Goal: Task Accomplishment & Management: Complete application form

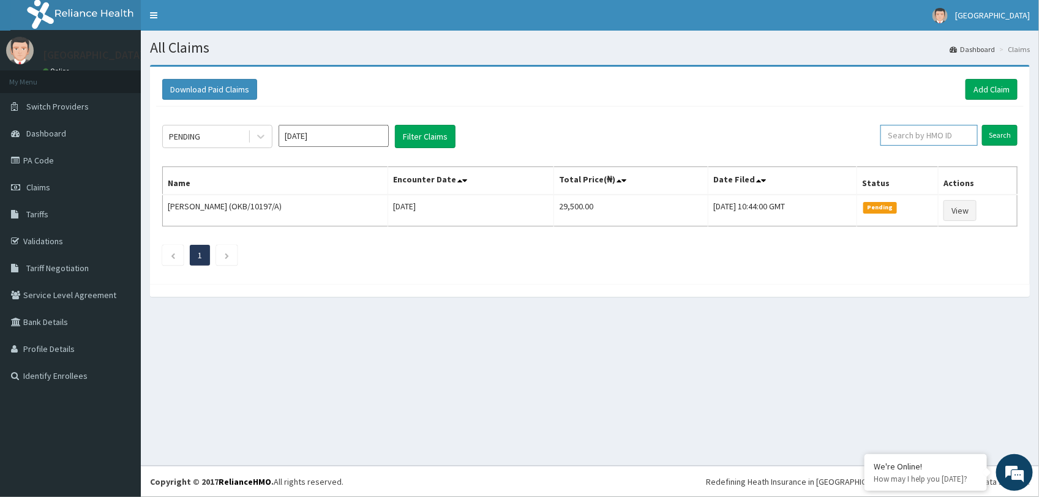
click at [830, 138] on input "text" at bounding box center [928, 135] width 97 height 21
paste input "HLP/10110/B"
type input "HLP/10110/B"
click at [830, 135] on input "Search" at bounding box center [999, 135] width 35 height 21
click at [42, 163] on link "PA Code" at bounding box center [70, 160] width 141 height 27
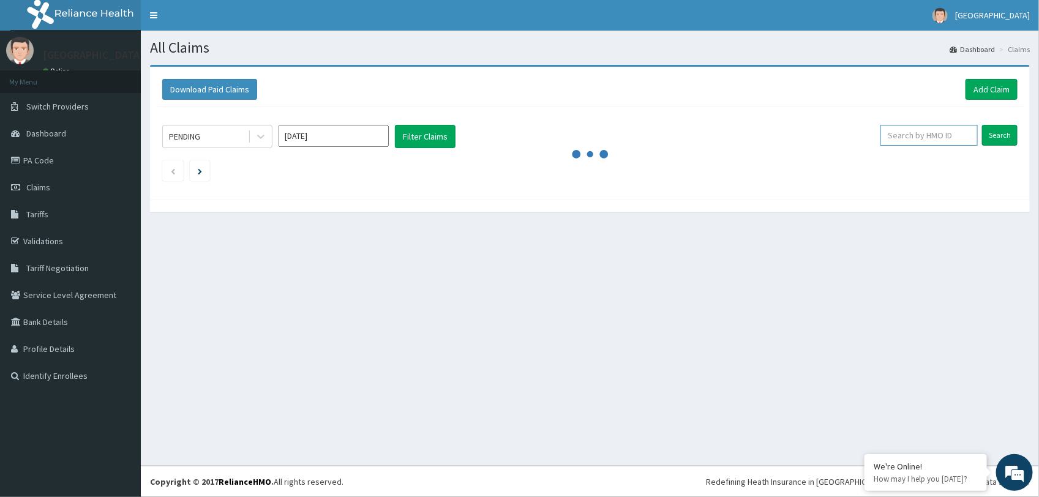
click at [912, 141] on input "text" at bounding box center [928, 135] width 97 height 21
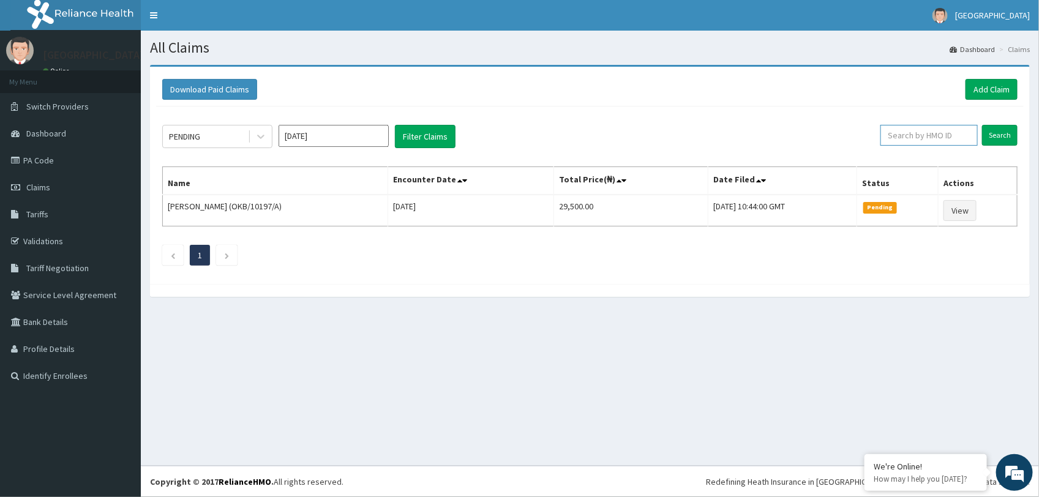
paste input "HLP/10110/B"
type input "HLP/10110/B"
click at [999, 130] on input "Search" at bounding box center [999, 135] width 35 height 21
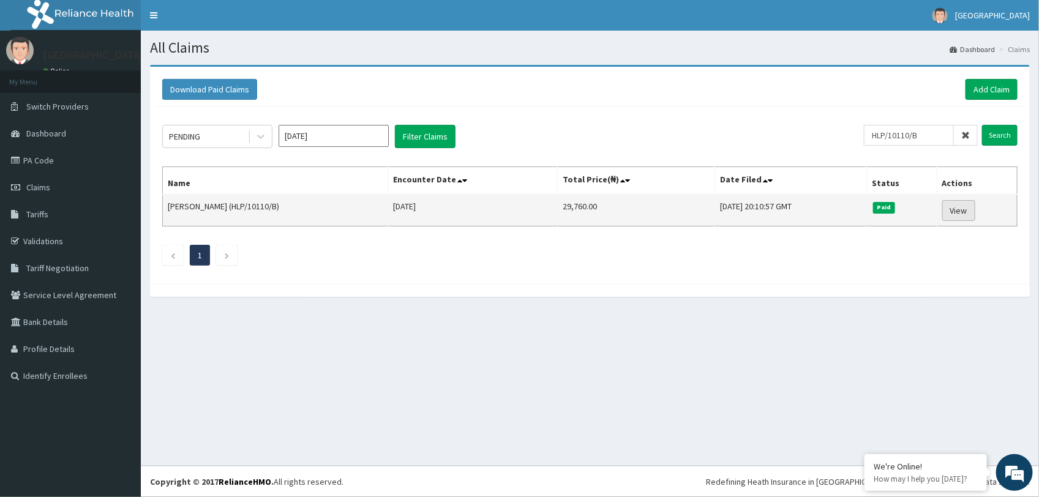
click at [965, 211] on link "View" at bounding box center [958, 210] width 33 height 21
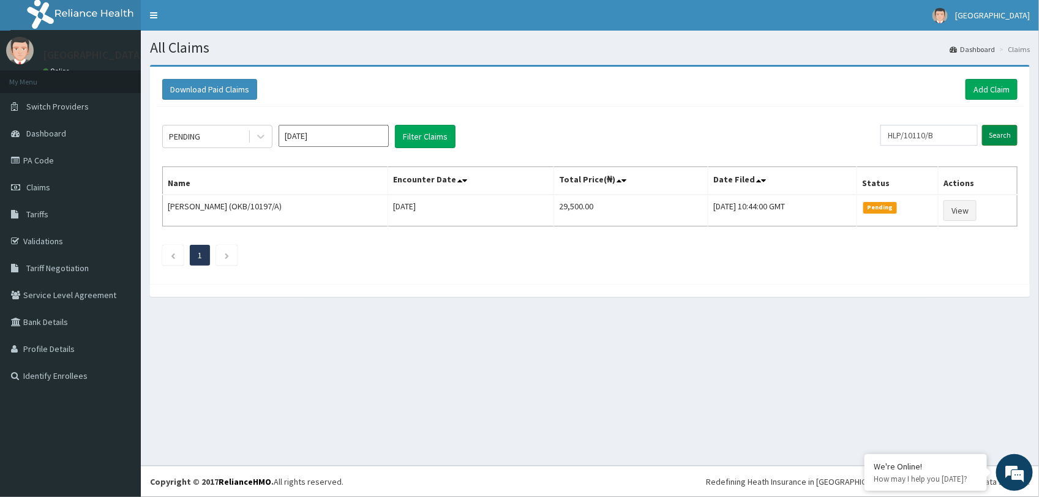
click at [989, 135] on input "Search" at bounding box center [999, 135] width 35 height 21
click at [38, 211] on span "Tariffs" at bounding box center [37, 214] width 22 height 11
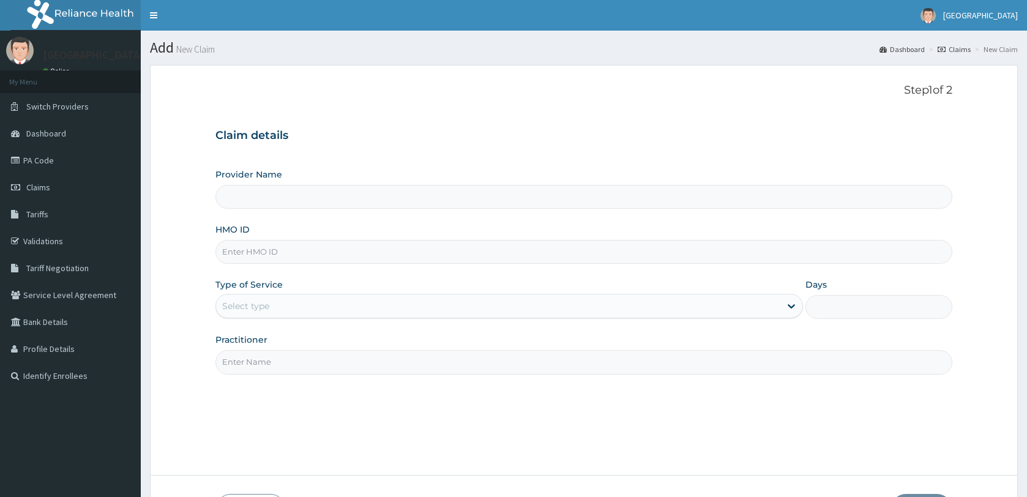
type input "[GEOGRAPHIC_DATA]"
click at [267, 261] on input "HMO ID" at bounding box center [583, 252] width 737 height 24
paste input "HLP/10110/B"
type input "HLP/10110/B"
click at [280, 300] on div "Select type" at bounding box center [498, 306] width 564 height 20
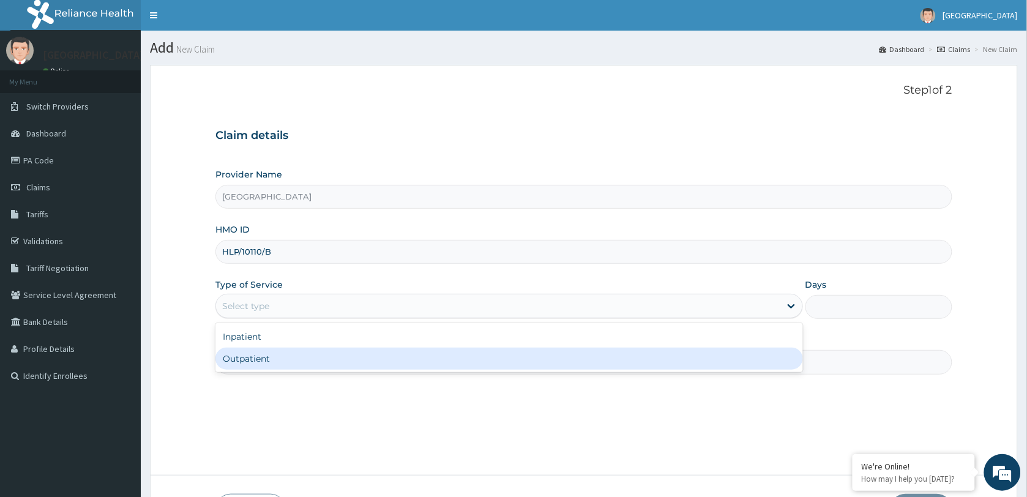
click at [288, 356] on div "Outpatient" at bounding box center [508, 359] width 587 height 22
type input "1"
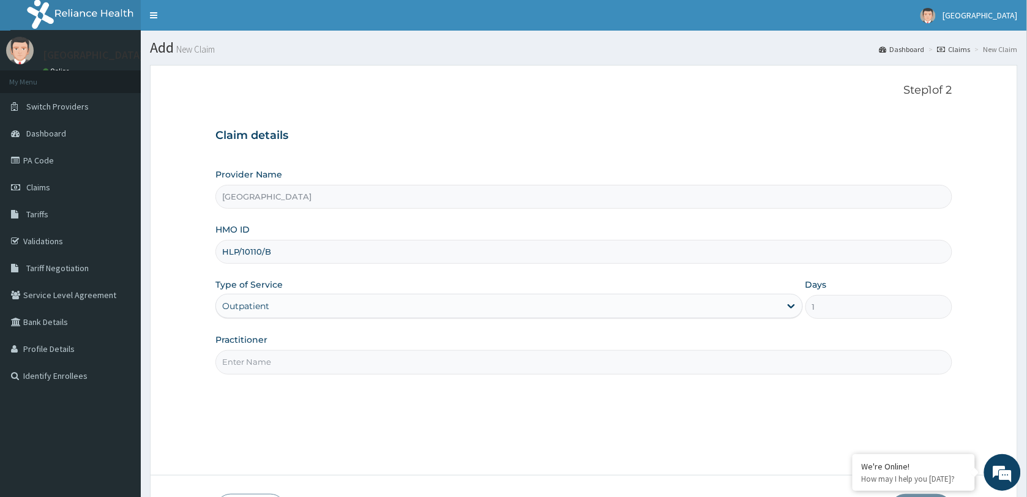
click at [288, 356] on input "Practitioner" at bounding box center [583, 362] width 737 height 24
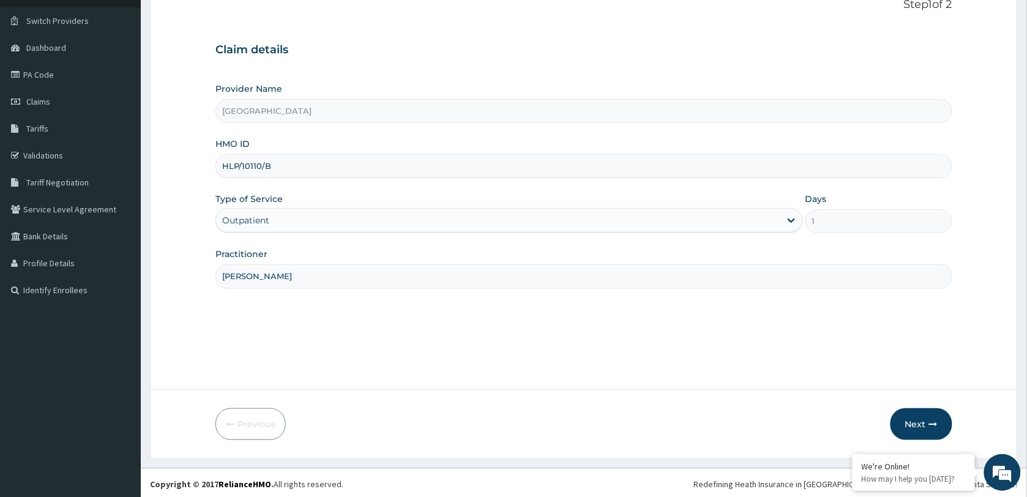
scroll to position [89, 0]
type input "DR SAMUEL"
click at [920, 417] on button "Next" at bounding box center [921, 422] width 62 height 32
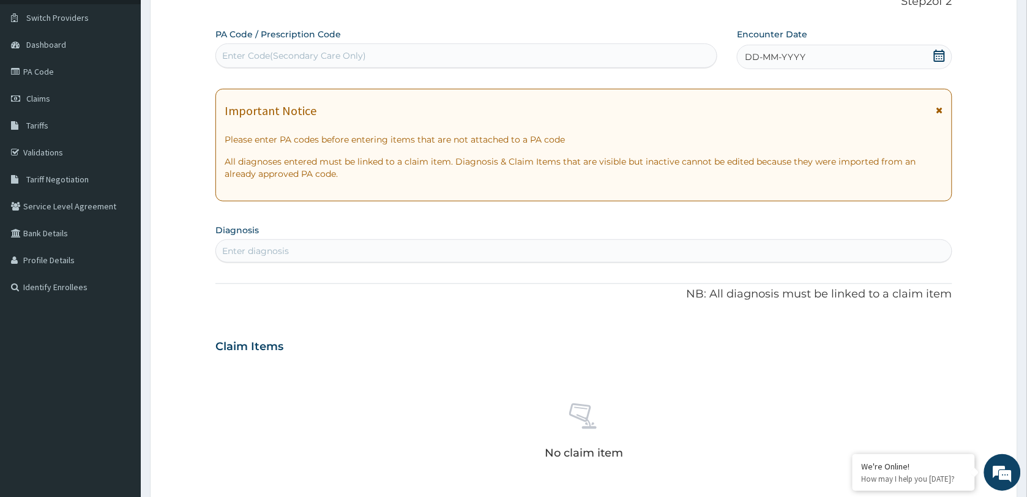
click at [313, 52] on div "Enter Code(Secondary Care Only)" at bounding box center [294, 56] width 144 height 12
paste input "PA/1ABD6C"
type input "PA/1ABD6C"
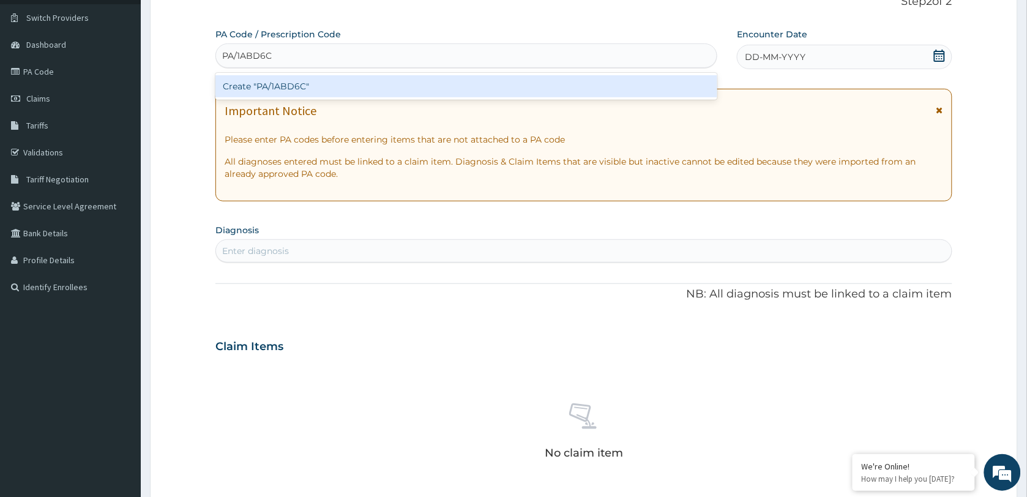
click at [298, 86] on div "Create "PA/1ABD6C"" at bounding box center [466, 86] width 502 height 22
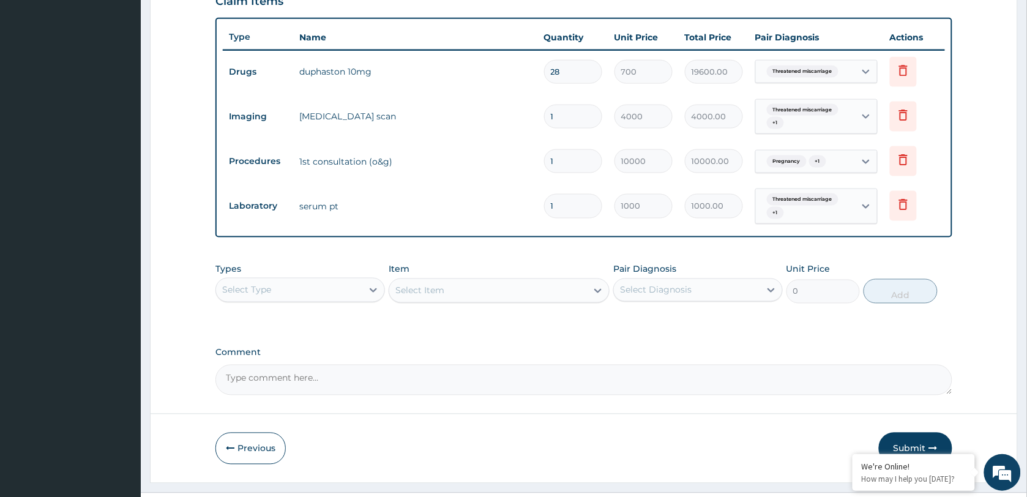
scroll to position [464, 0]
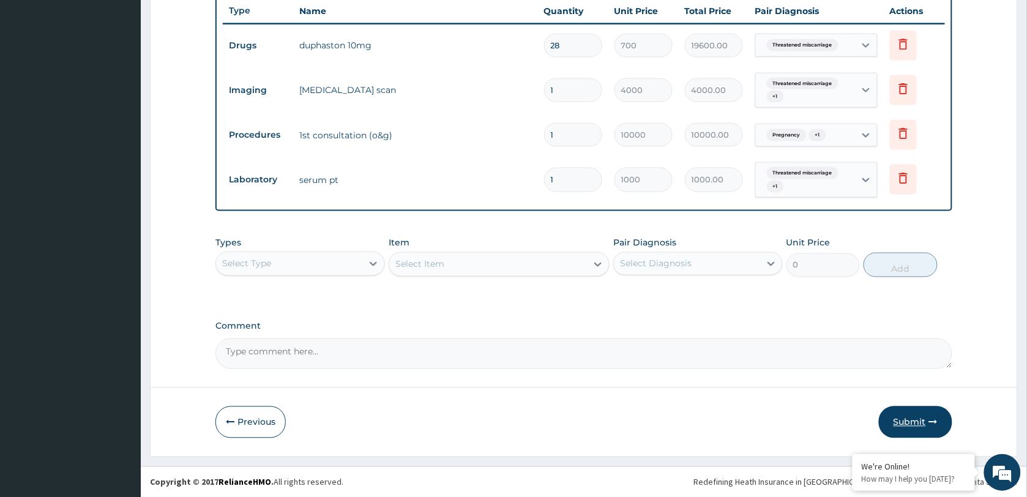
click at [910, 417] on button "Submit" at bounding box center [915, 422] width 73 height 32
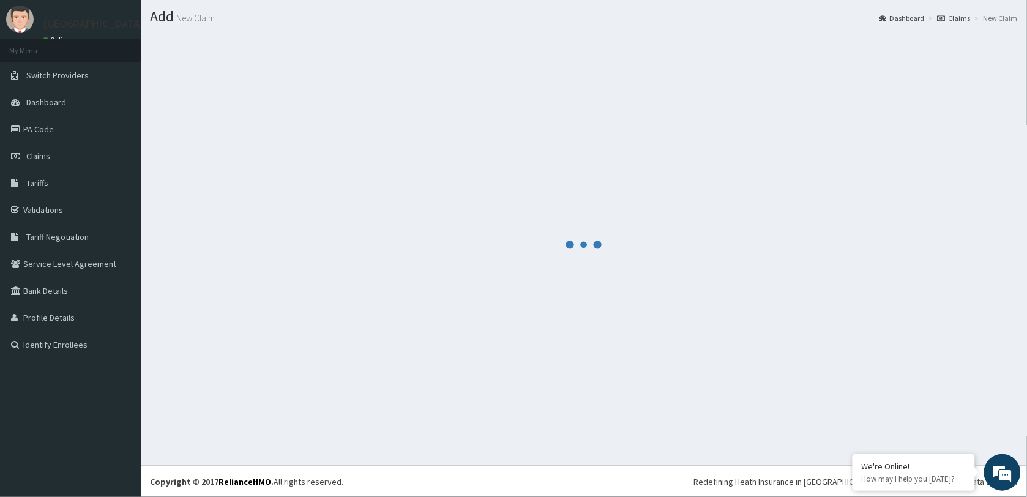
scroll to position [31, 0]
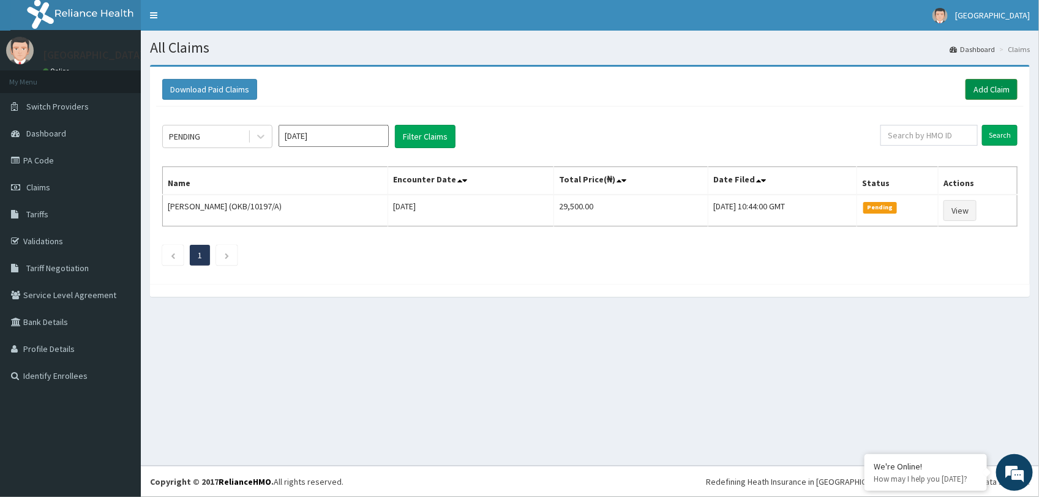
click at [1001, 84] on link "Add Claim" at bounding box center [991, 89] width 52 height 21
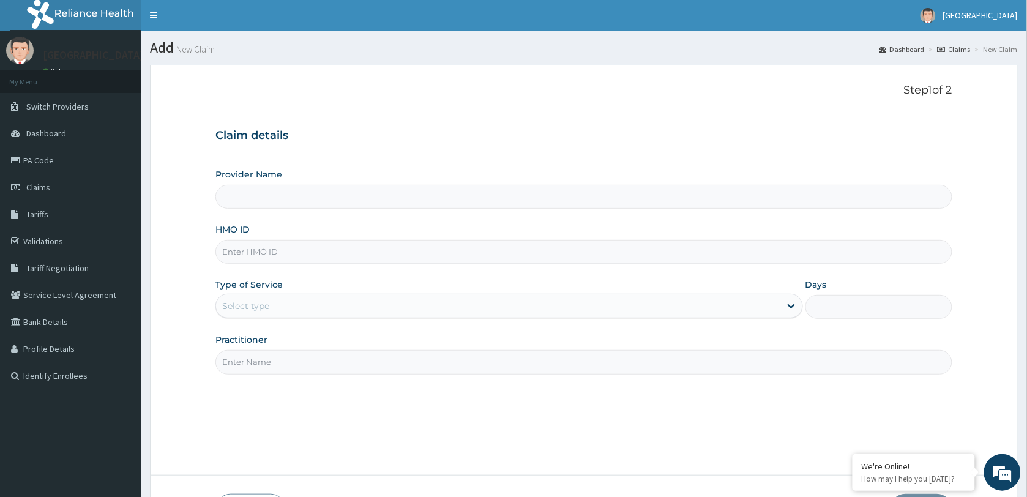
click at [277, 252] on input "HMO ID" at bounding box center [583, 252] width 737 height 24
paste input "HLP/10110/B"
type input "HLP/10110/B"
type input "[GEOGRAPHIC_DATA]"
type input "HLP/10110/B"
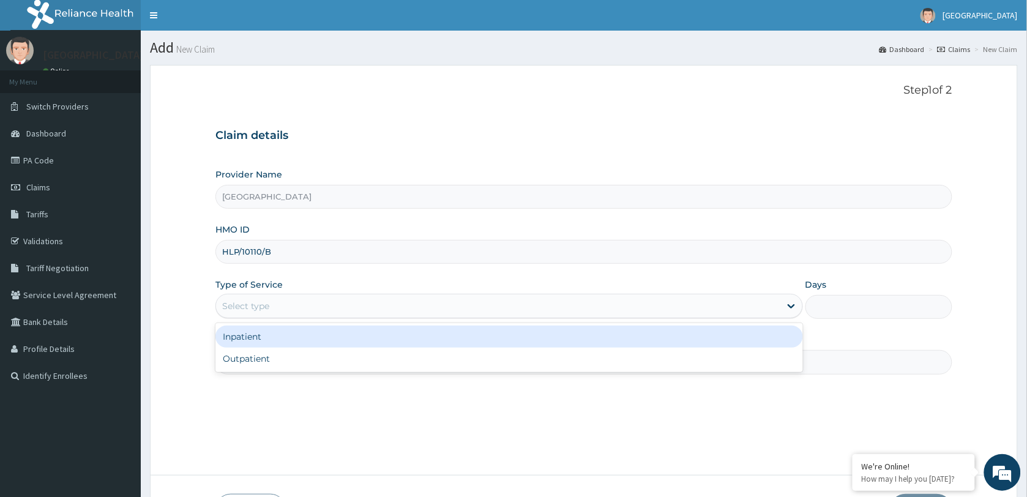
click at [291, 306] on div "Select type" at bounding box center [498, 306] width 564 height 20
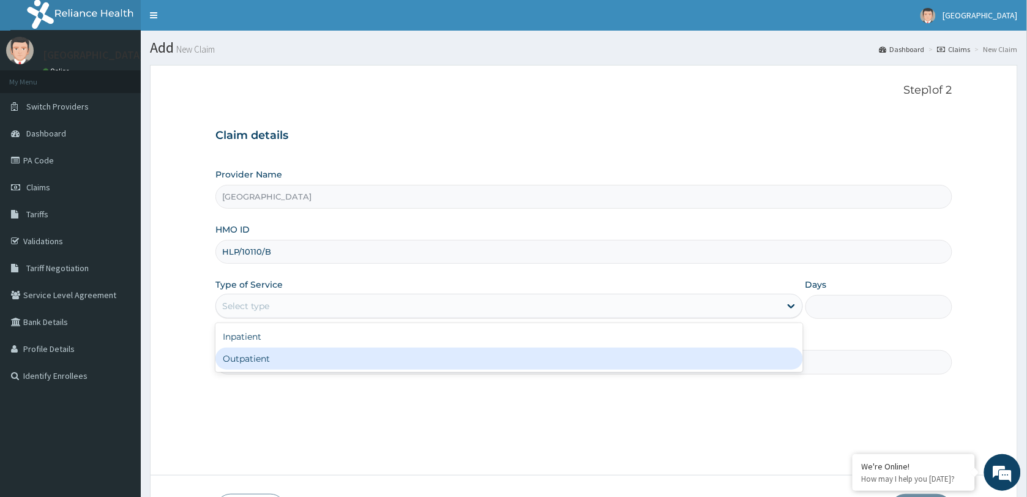
click at [325, 356] on div "Outpatient" at bounding box center [508, 359] width 587 height 22
type input "1"
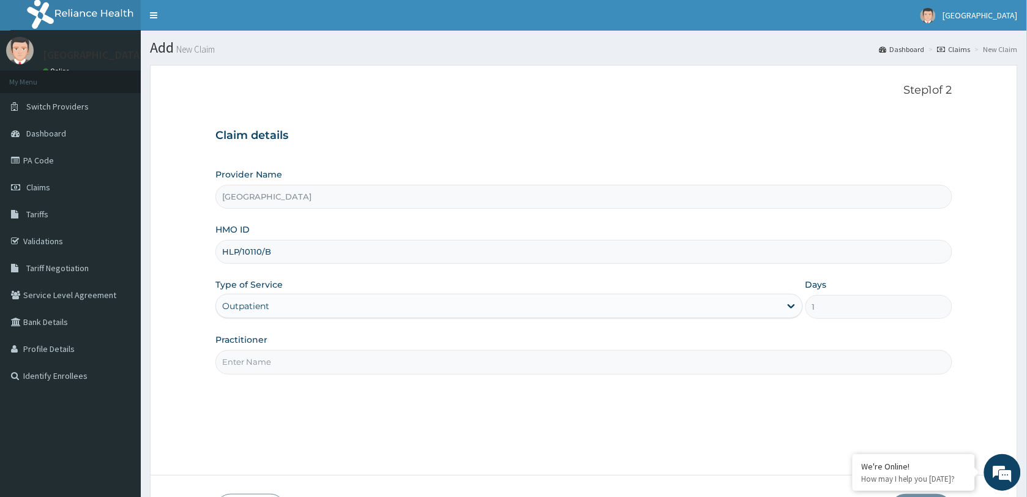
click at [259, 367] on input "Practitioner" at bounding box center [583, 362] width 737 height 24
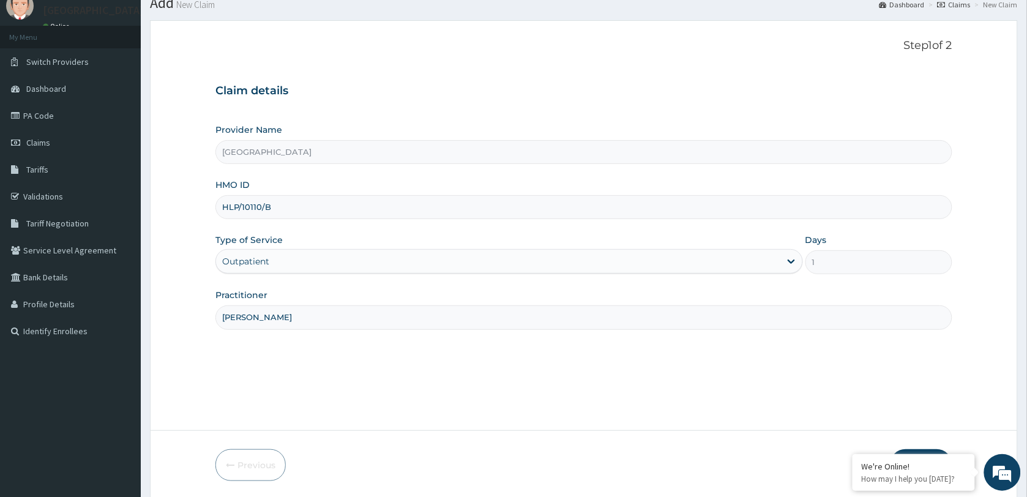
scroll to position [89, 0]
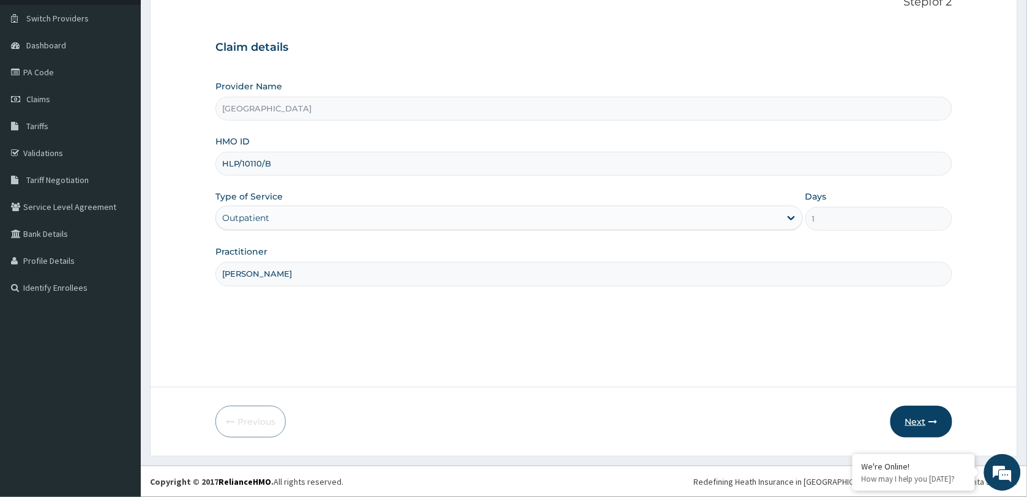
type input "[PERSON_NAME]"
click at [921, 420] on button "Next" at bounding box center [921, 422] width 62 height 32
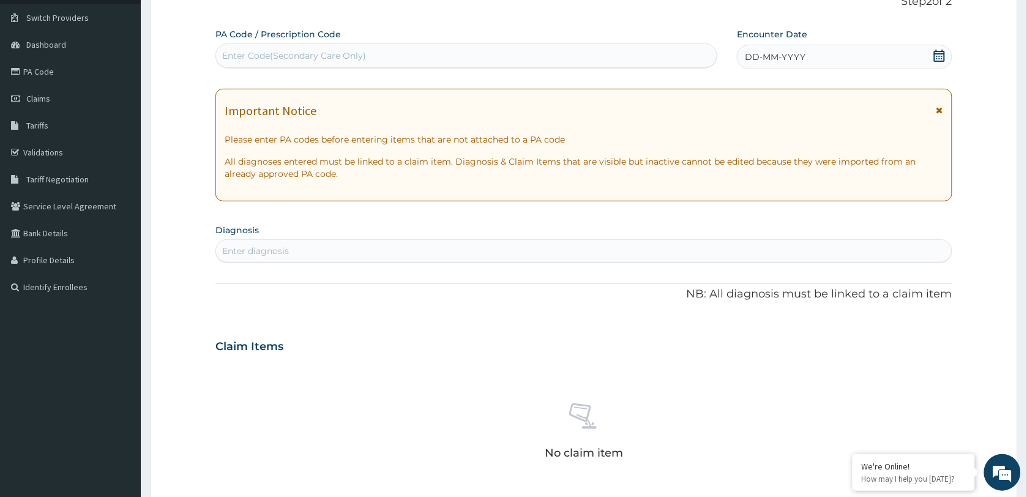
click at [316, 55] on div "Enter Code(Secondary Care Only)" at bounding box center [294, 56] width 144 height 12
paste input "PA/AB4B7D"
type input "PA/AB4B7D"
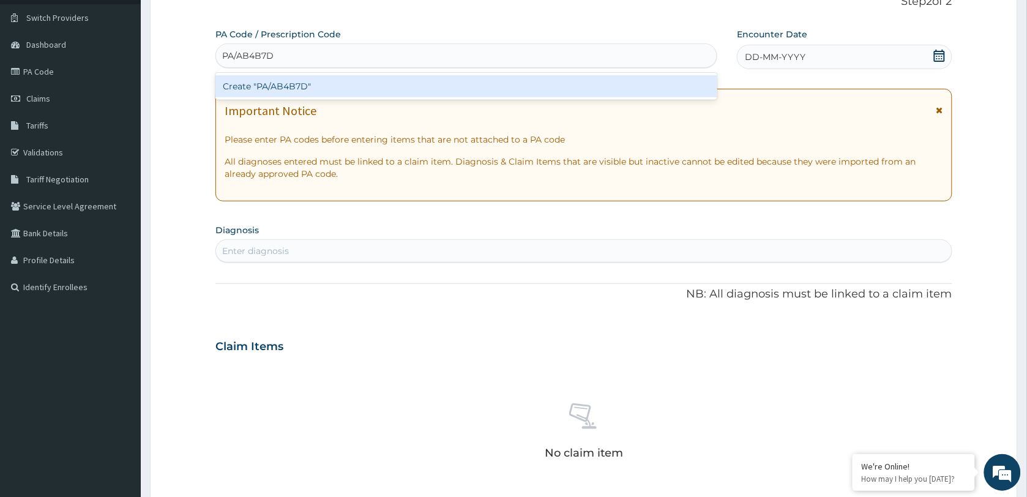
click at [292, 81] on div "Create "PA/AB4B7D"" at bounding box center [466, 86] width 502 height 22
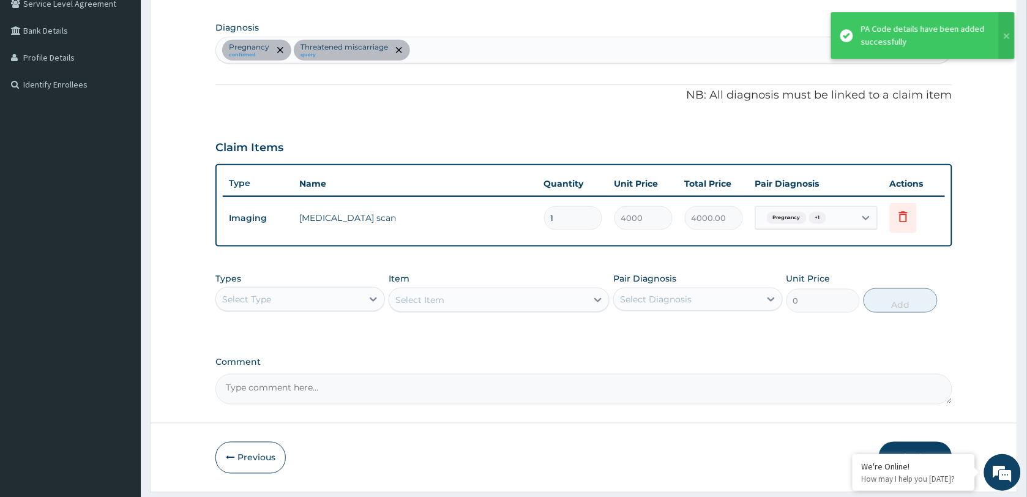
scroll to position [326, 0]
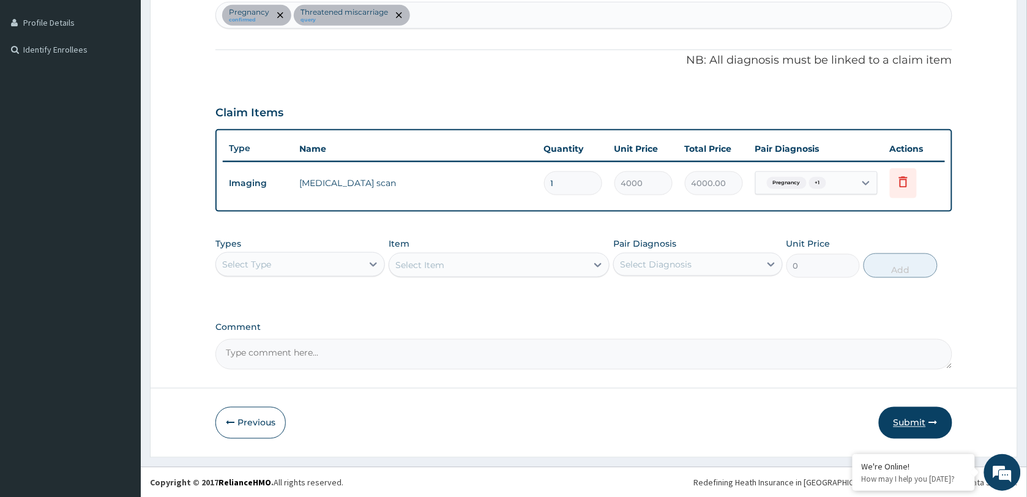
click at [913, 420] on button "Submit" at bounding box center [915, 423] width 73 height 32
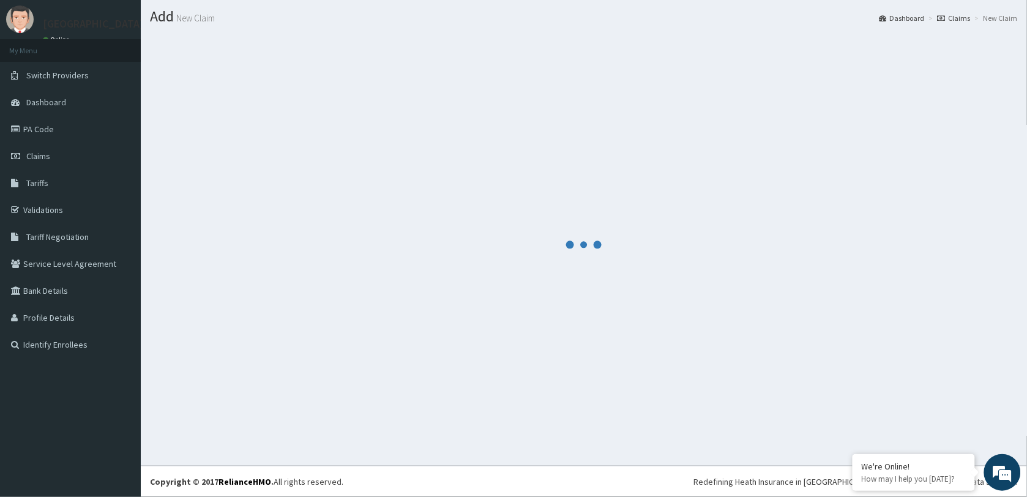
scroll to position [31, 0]
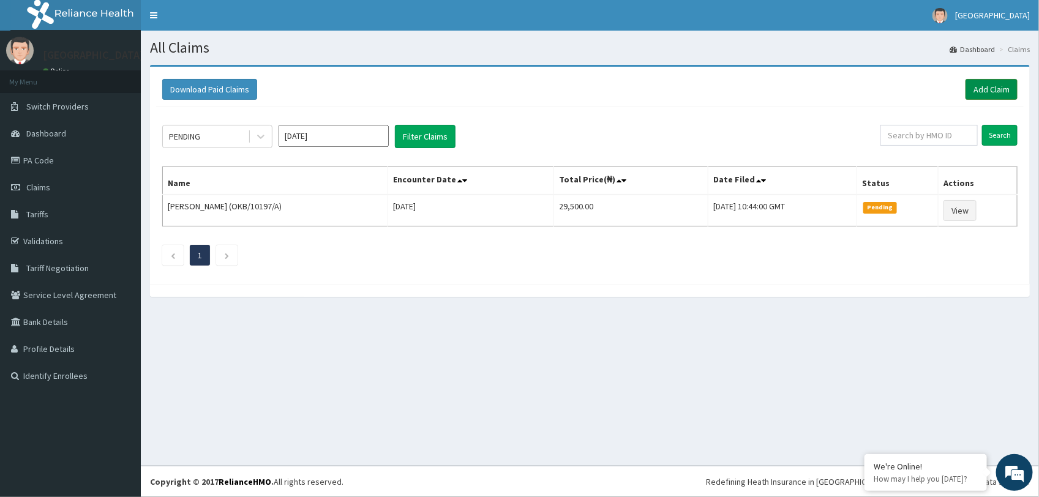
click at [987, 89] on link "Add Claim" at bounding box center [991, 89] width 52 height 21
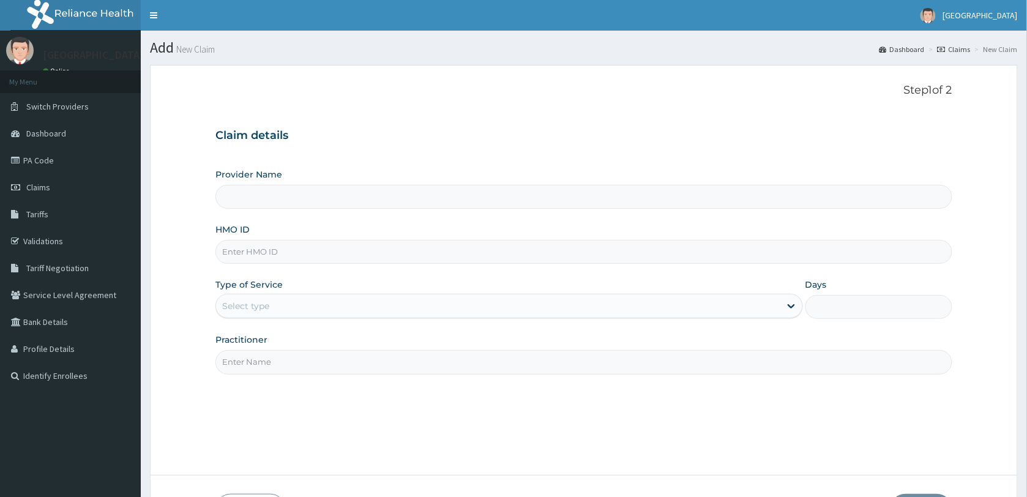
type input "Springsworth Specialist Hospital"
click at [282, 250] on input "HMO ID" at bounding box center [583, 252] width 737 height 24
paste input "QTT/10085/A"
type input "QTT/10085/A"
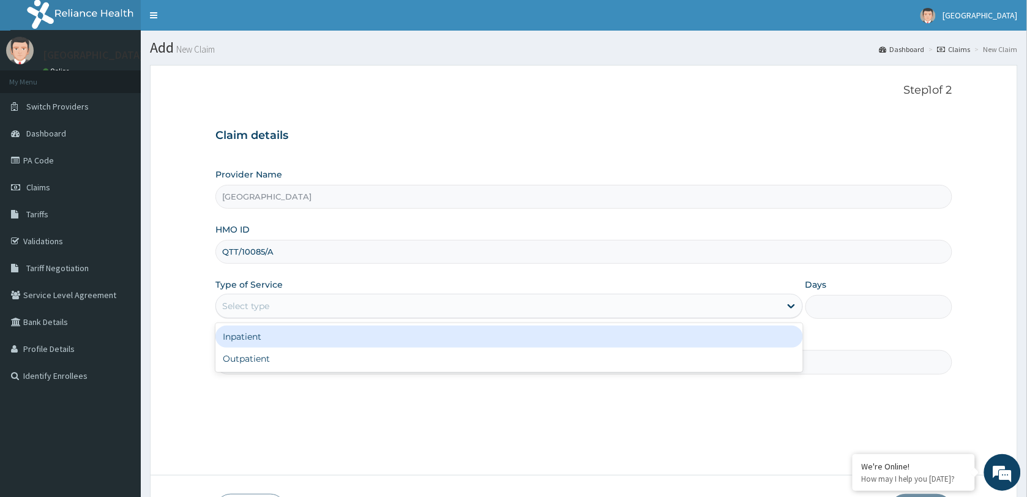
click at [280, 309] on div "Select type" at bounding box center [498, 306] width 564 height 20
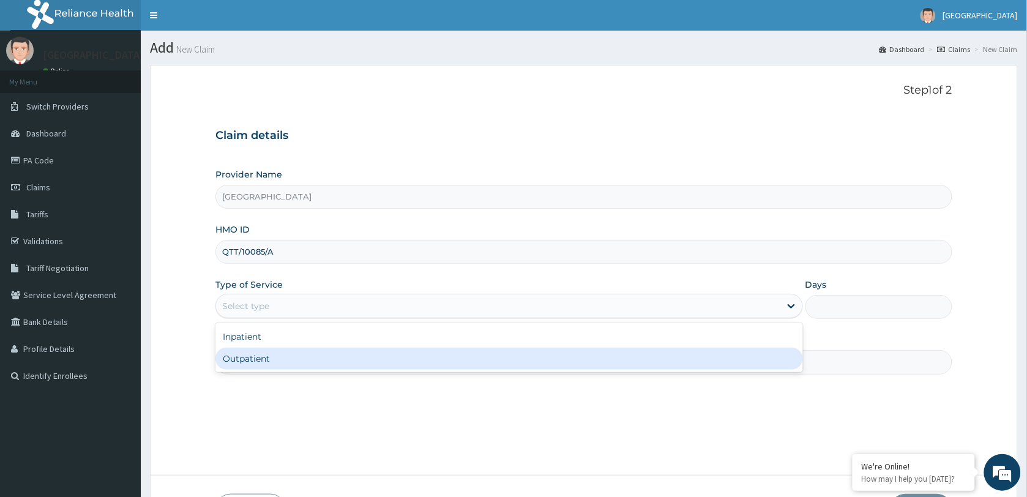
click at [278, 358] on div "Outpatient" at bounding box center [508, 359] width 587 height 22
type input "1"
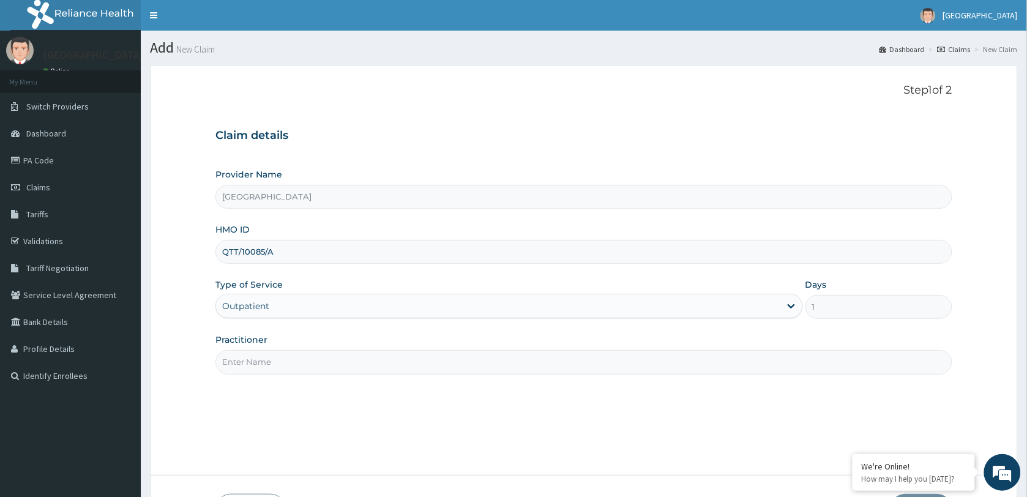
click at [278, 358] on input "Practitioner" at bounding box center [583, 362] width 737 height 24
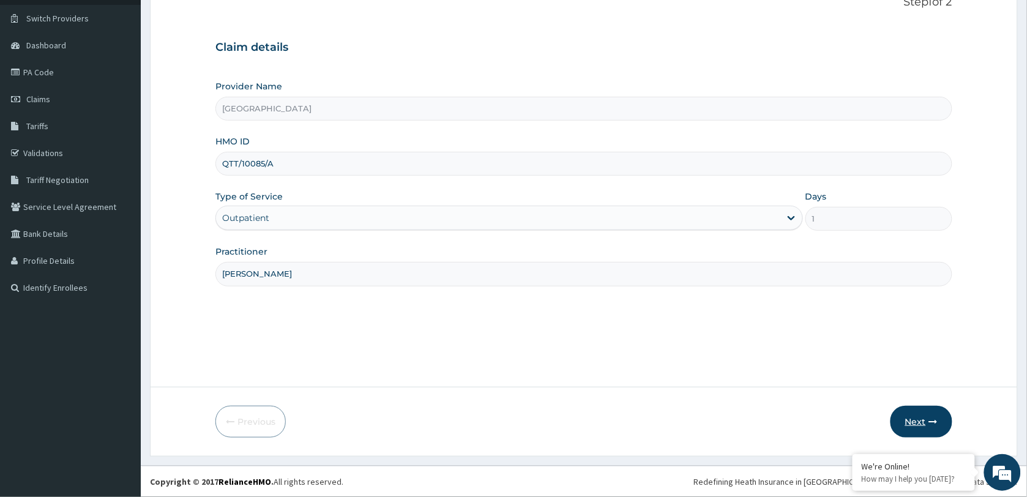
type input "DR SAMUEL"
click at [922, 420] on button "Next" at bounding box center [921, 422] width 62 height 32
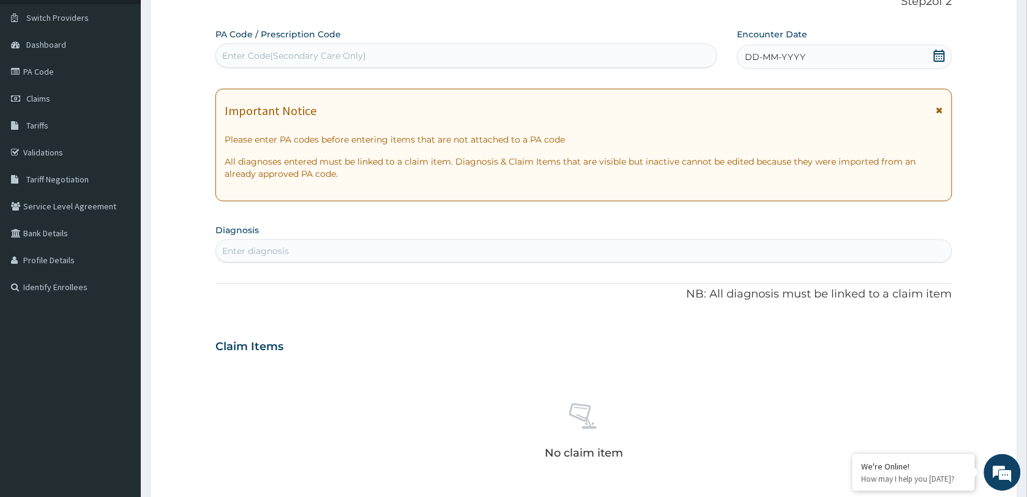
click at [363, 53] on div "Enter Code(Secondary Care Only)" at bounding box center [294, 56] width 144 height 12
paste input "PA/5CB93F"
type input "PA/5CB93F"
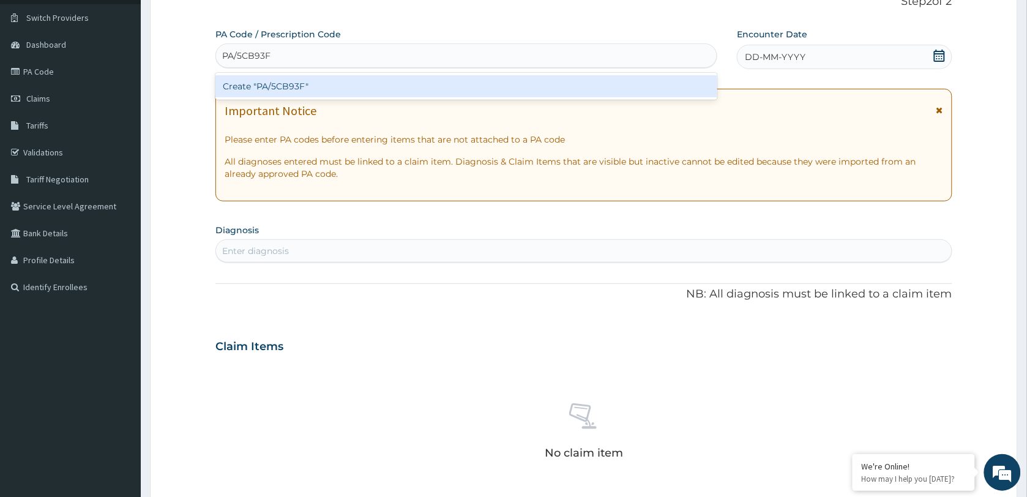
click at [304, 90] on div "Create "PA/5CB93F"" at bounding box center [466, 86] width 502 height 22
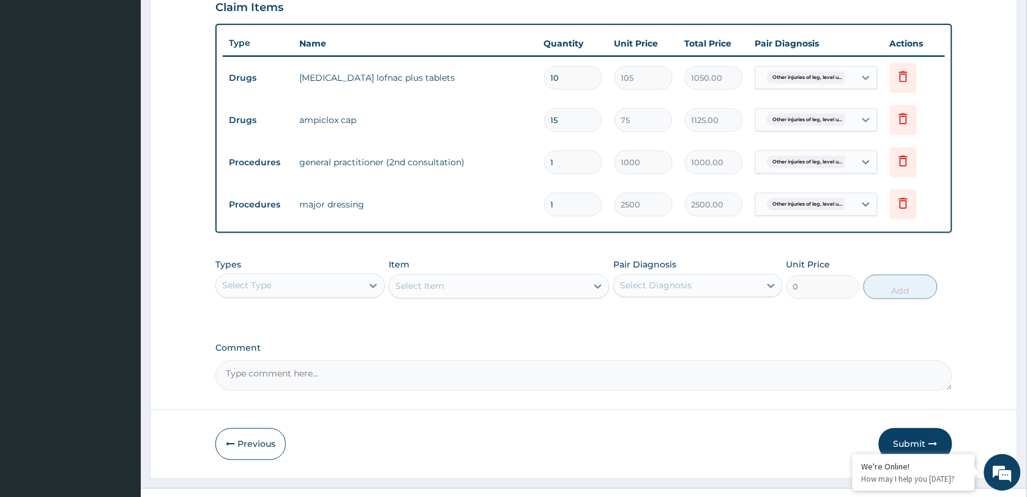
scroll to position [453, 0]
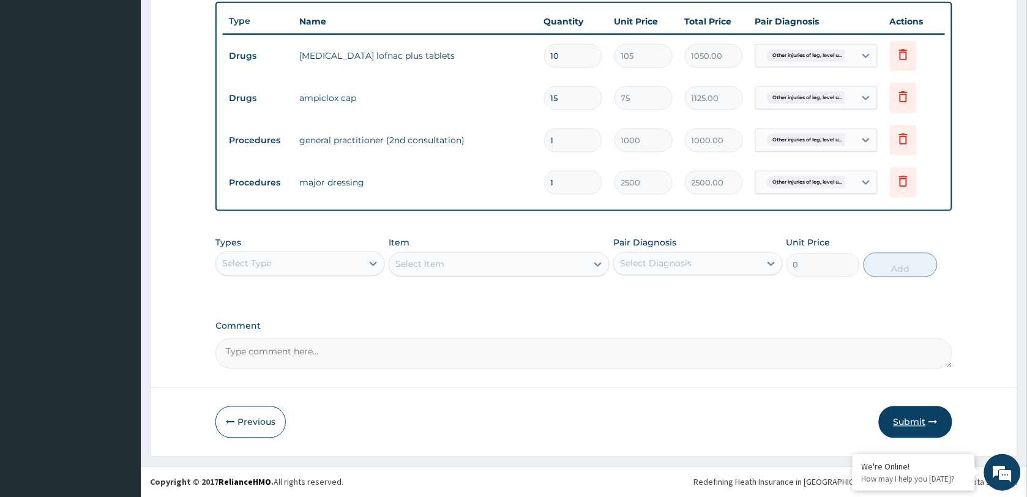
click at [912, 410] on button "Submit" at bounding box center [915, 422] width 73 height 32
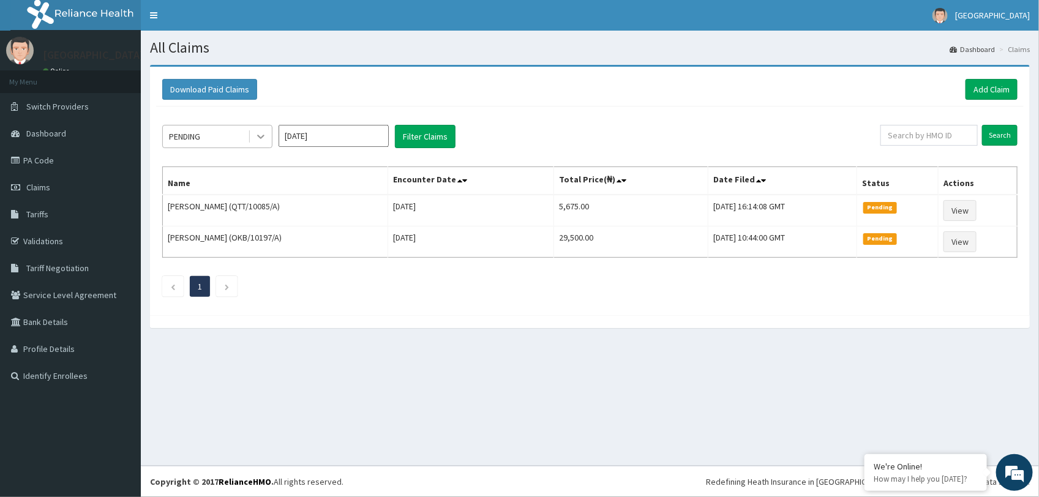
click at [262, 135] on icon at bounding box center [261, 136] width 12 height 12
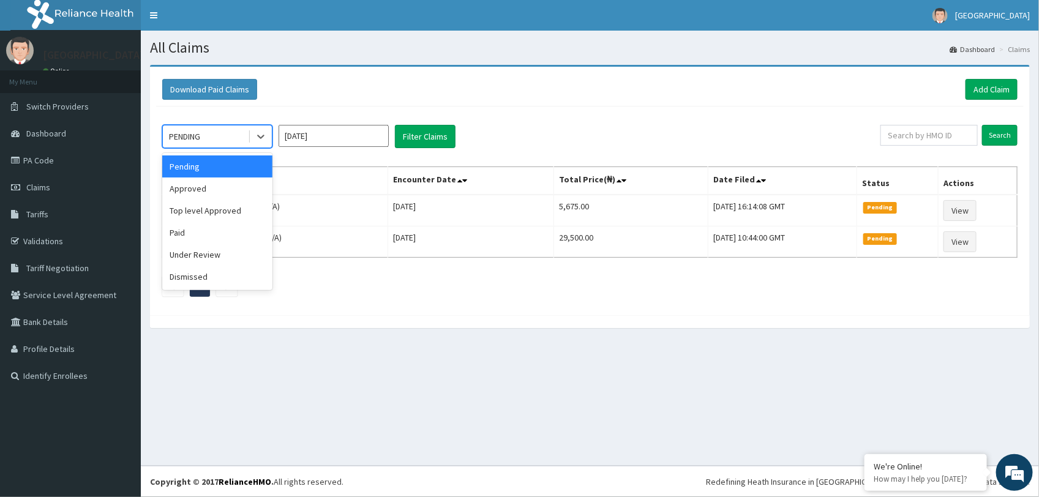
click at [337, 107] on div "option Pending focused, 1 of 6. 6 results available. Use Up and Down to choose …" at bounding box center [589, 207] width 867 height 203
click at [261, 136] on icon at bounding box center [260, 137] width 7 height 4
click at [215, 192] on div "Approved" at bounding box center [217, 188] width 110 height 22
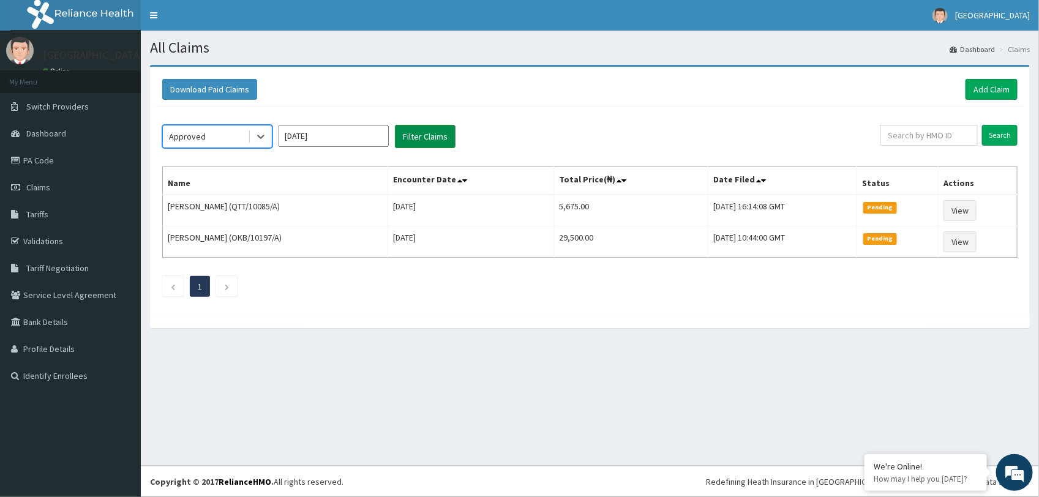
click at [432, 136] on button "Filter Claims" at bounding box center [425, 136] width 61 height 23
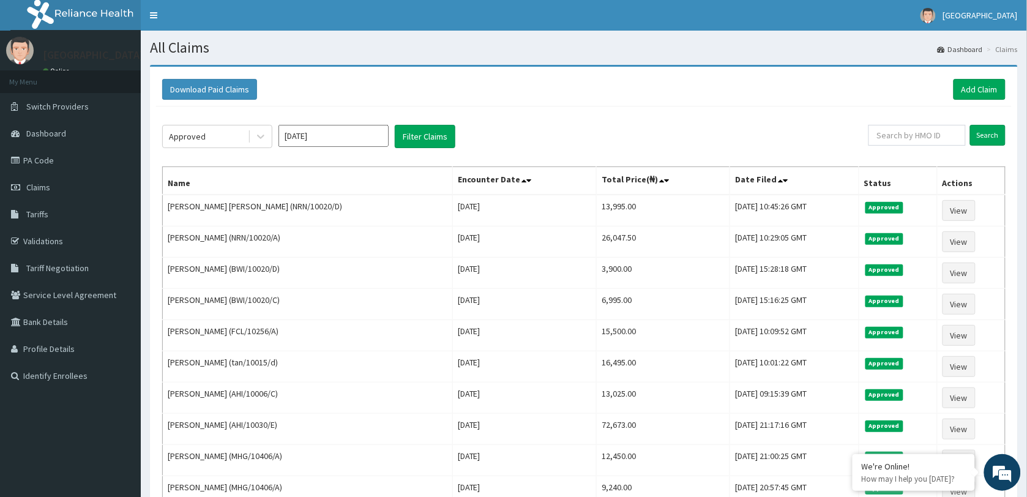
click at [337, 140] on input "[DATE]" at bounding box center [333, 136] width 110 height 22
click at [297, 236] on div "Jul" at bounding box center [297, 238] width 24 height 23
click at [426, 135] on button "Filter Claims" at bounding box center [425, 136] width 61 height 23
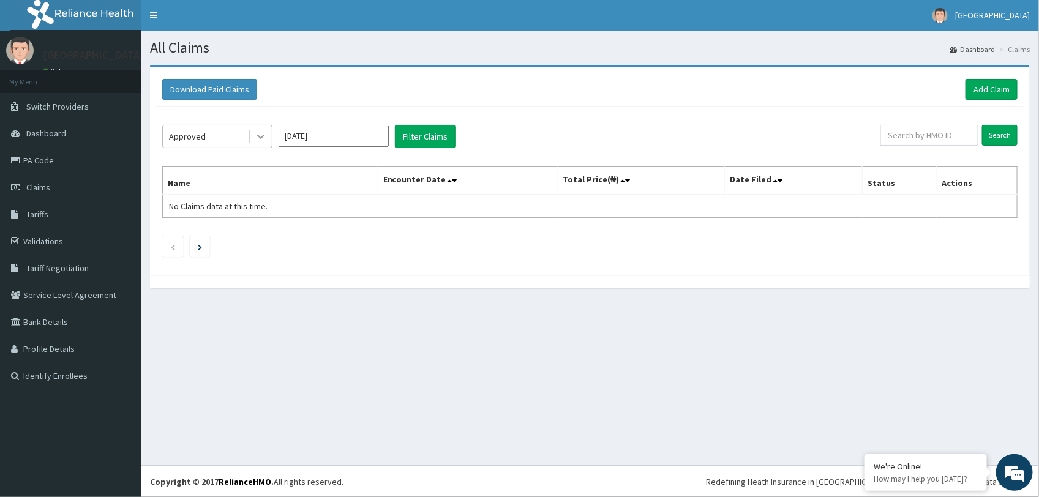
click at [262, 140] on icon at bounding box center [261, 136] width 12 height 12
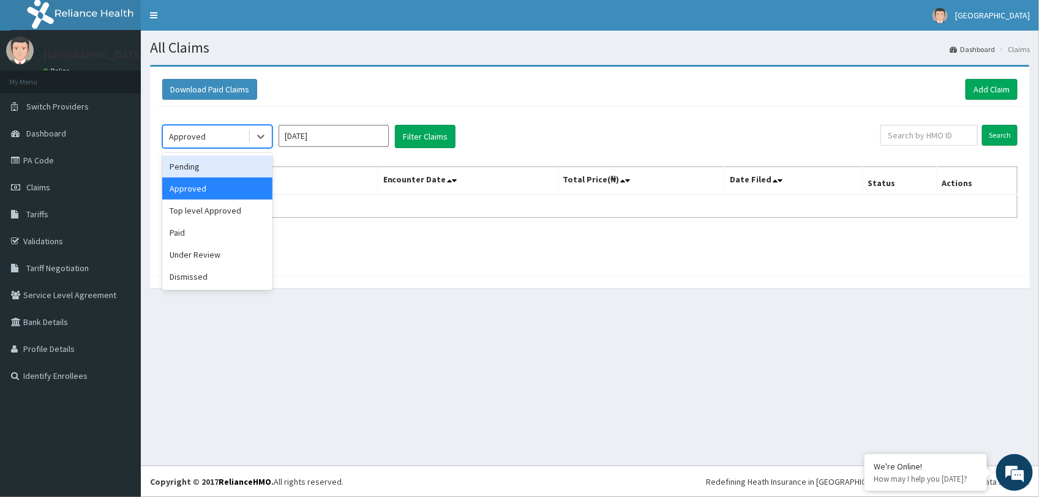
click at [212, 169] on div "Pending" at bounding box center [217, 166] width 110 height 22
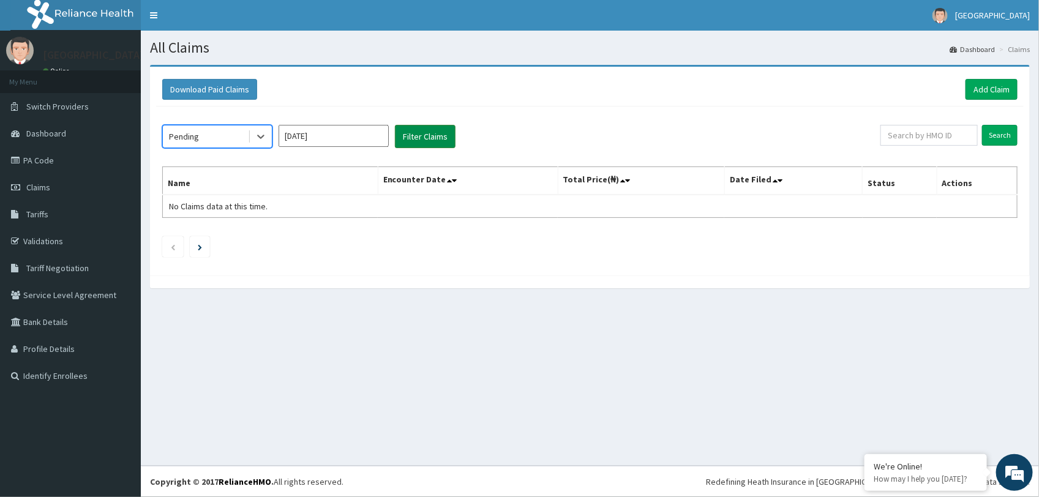
click at [420, 138] on button "Filter Claims" at bounding box center [425, 136] width 61 height 23
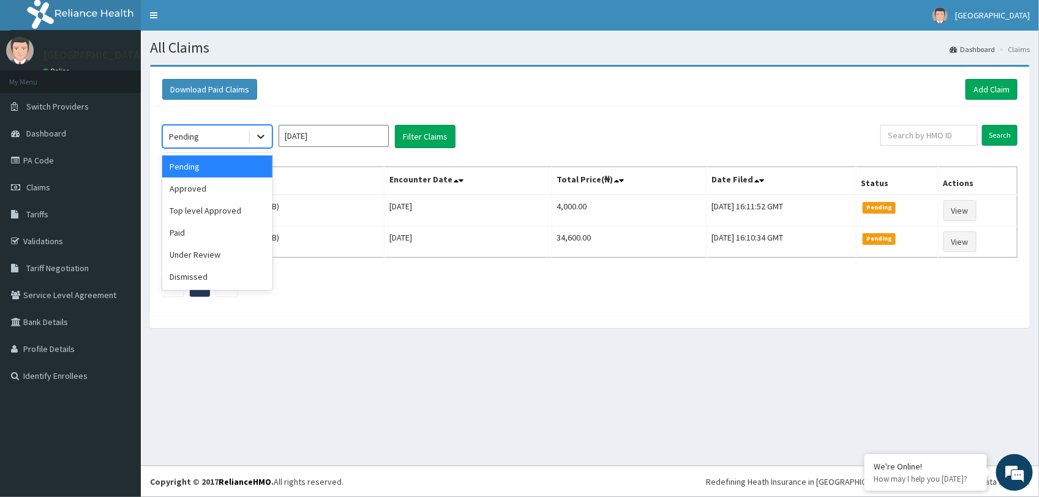
click at [267, 141] on div at bounding box center [261, 136] width 22 height 22
click at [350, 140] on input "Jul 2025" at bounding box center [333, 136] width 110 height 22
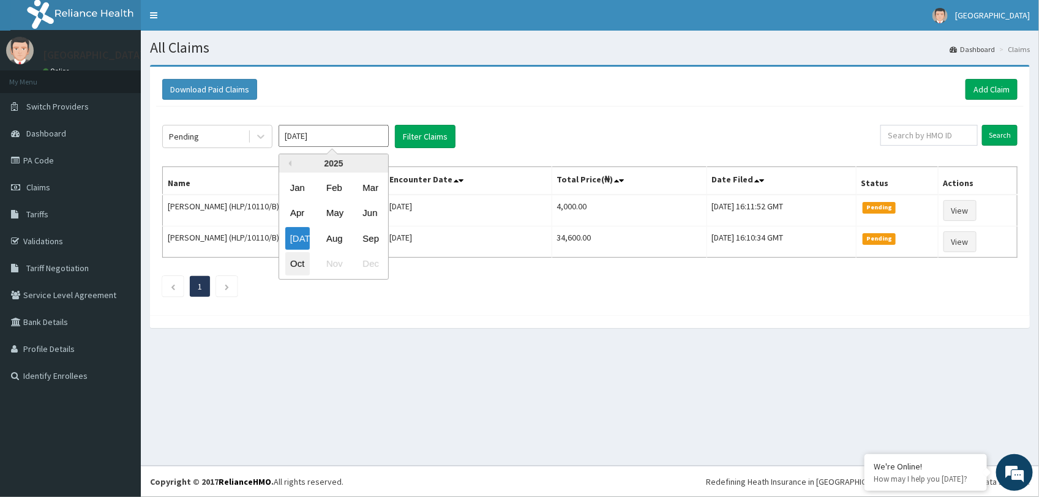
click at [298, 260] on div "Oct" at bounding box center [297, 264] width 24 height 23
type input "Oct 2025"
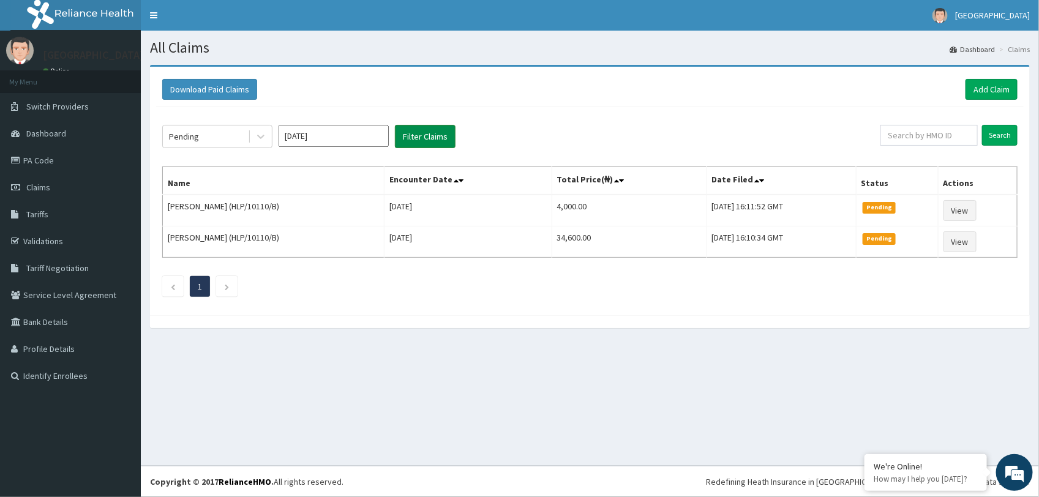
click at [407, 136] on button "Filter Claims" at bounding box center [425, 136] width 61 height 23
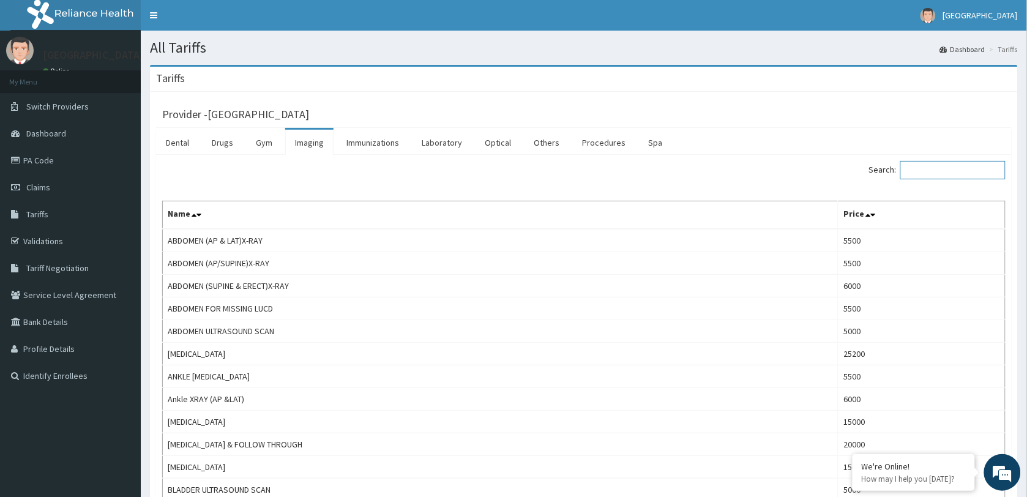
click at [935, 168] on input "Search:" at bounding box center [952, 170] width 105 height 18
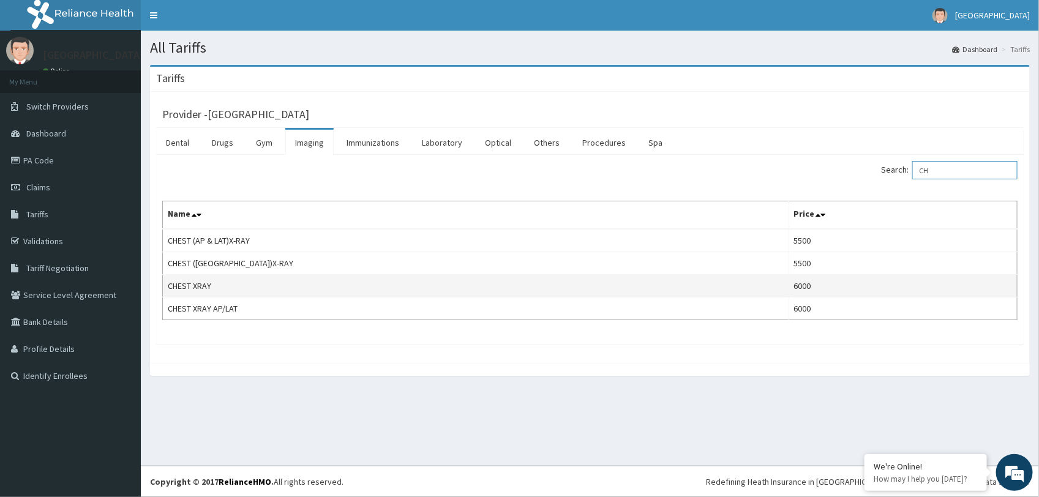
type input "C"
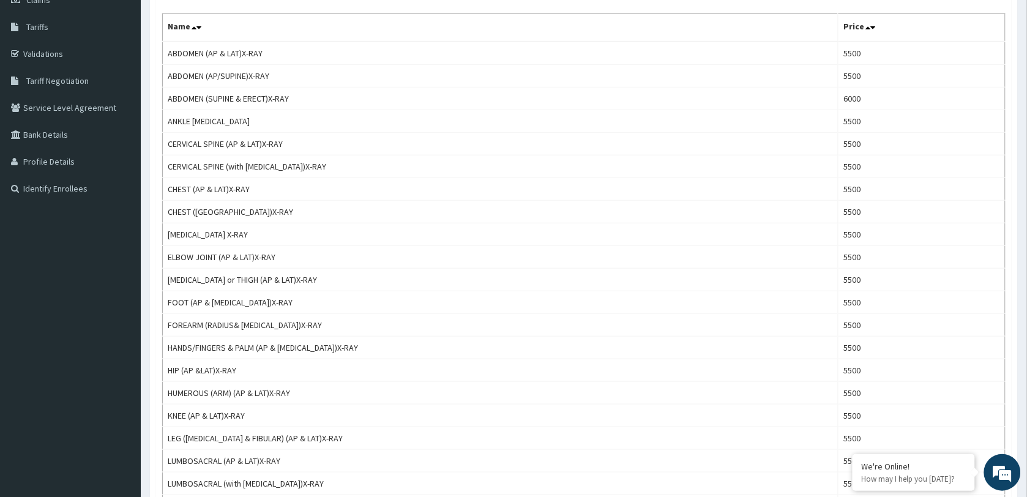
scroll to position [153, 0]
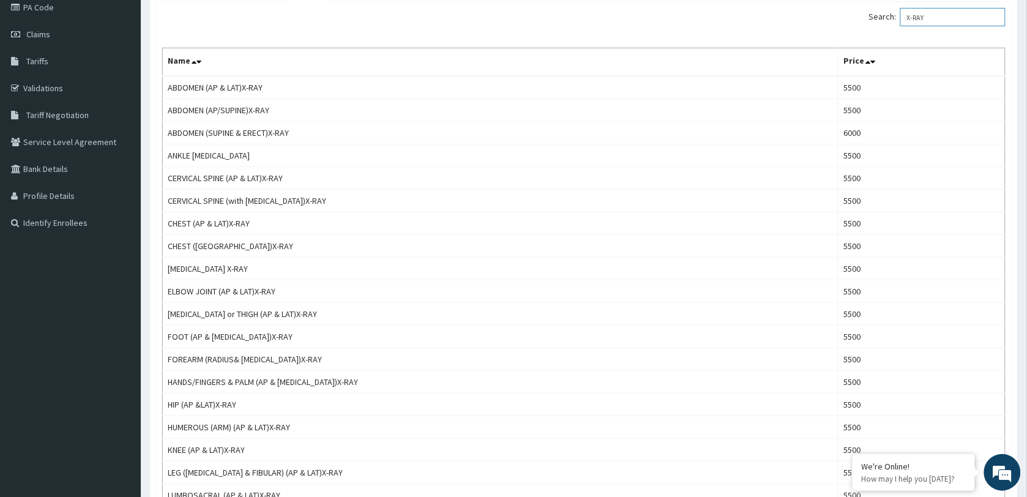
type input "X-RAY"
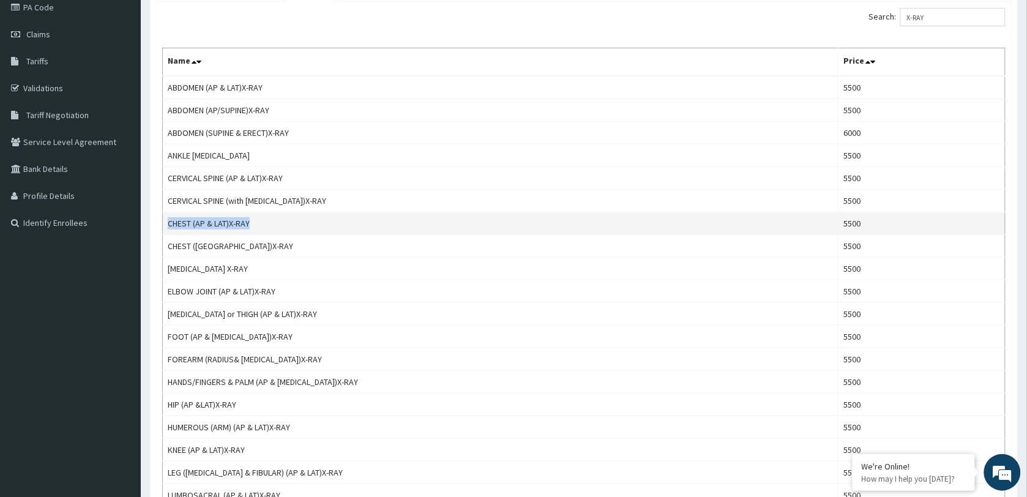
drag, startPoint x: 244, startPoint y: 225, endPoint x: 166, endPoint y: 226, distance: 77.1
click at [166, 226] on td "CHEST (AP & LAT)X-RAY" at bounding box center [501, 223] width 676 height 23
copy td "CHEST (AP & LAT)X-RAY"
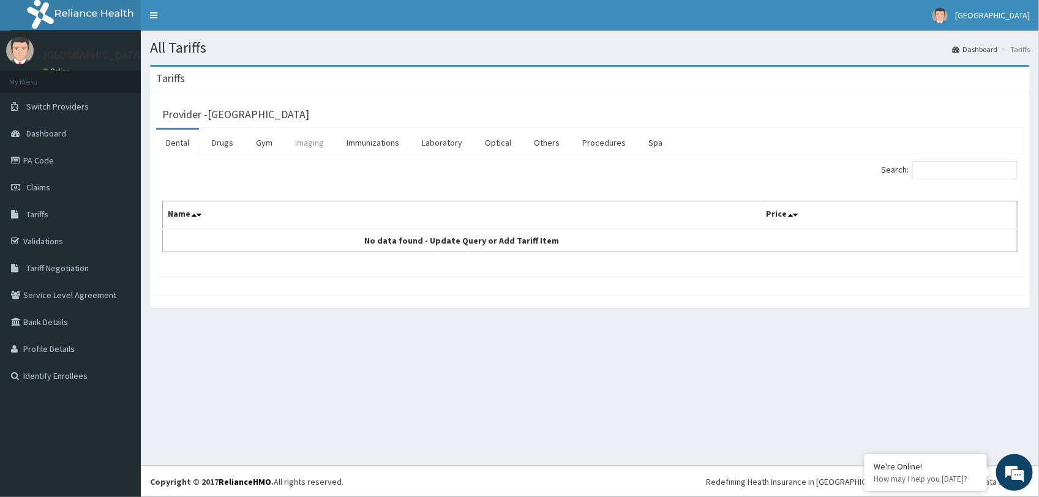
click at [314, 147] on link "Imaging" at bounding box center [309, 143] width 48 height 26
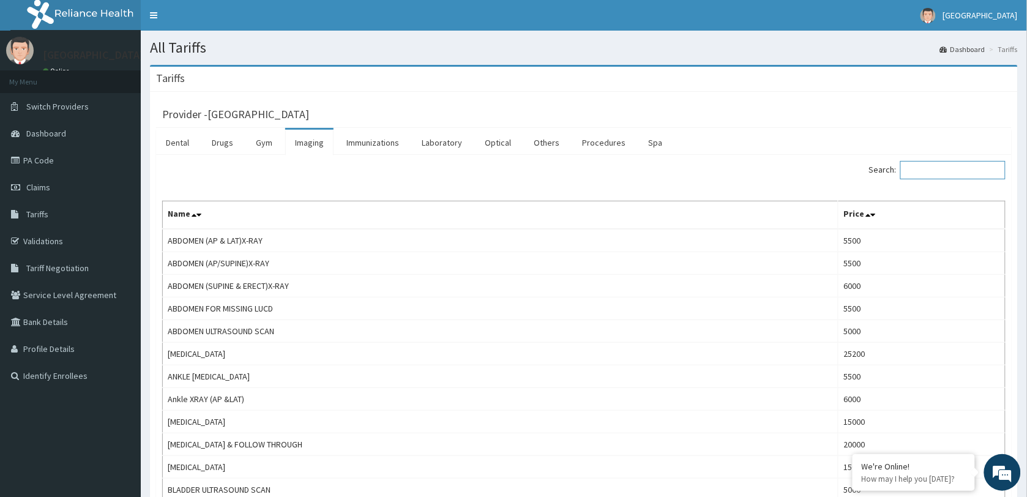
click at [933, 167] on input "Search:" at bounding box center [952, 170] width 105 height 18
type input "trans"
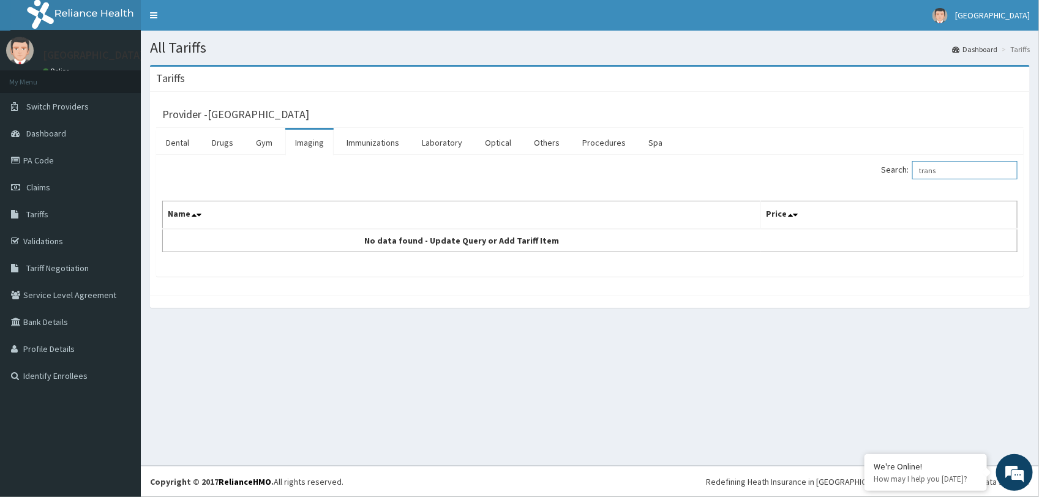
drag, startPoint x: 962, startPoint y: 166, endPoint x: 898, endPoint y: 172, distance: 63.9
click at [898, 172] on label "Search: trans" at bounding box center [949, 170] width 136 height 18
